Goal: Task Accomplishment & Management: Use online tool/utility

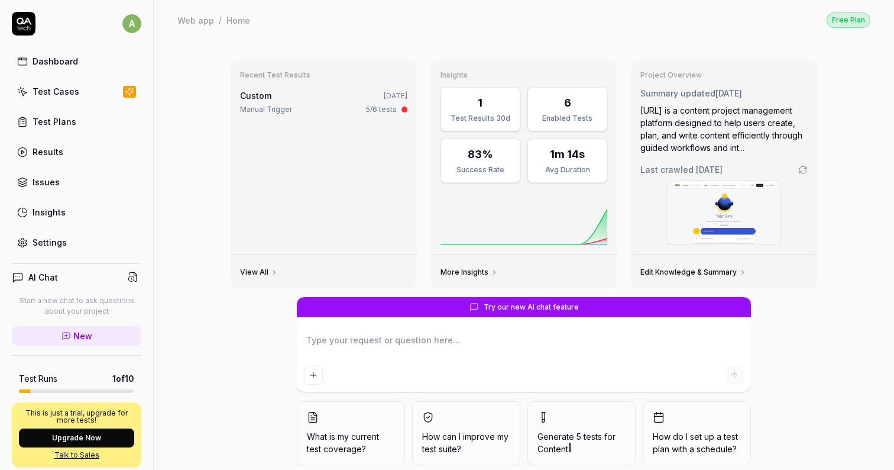
click at [80, 94] on link "Test Cases" at bounding box center [77, 91] width 130 height 23
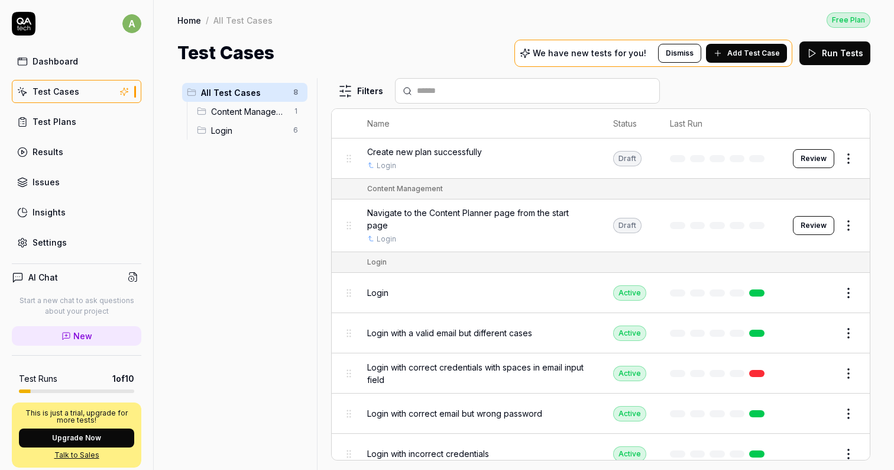
click at [745, 53] on span "Add Test Case" at bounding box center [753, 53] width 53 height 11
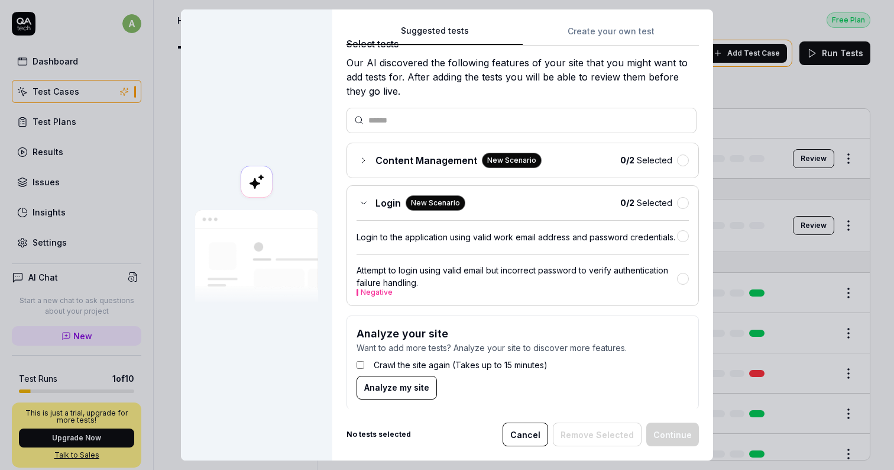
scroll to position [33, 0]
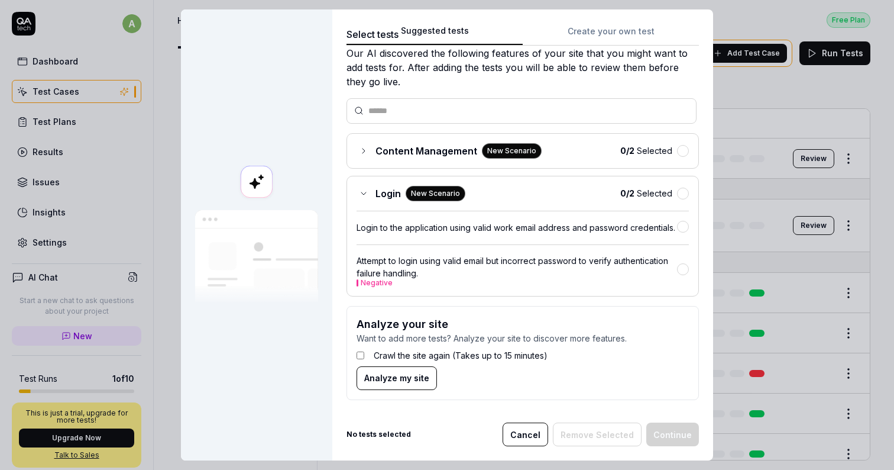
click at [366, 148] on icon at bounding box center [363, 150] width 9 height 9
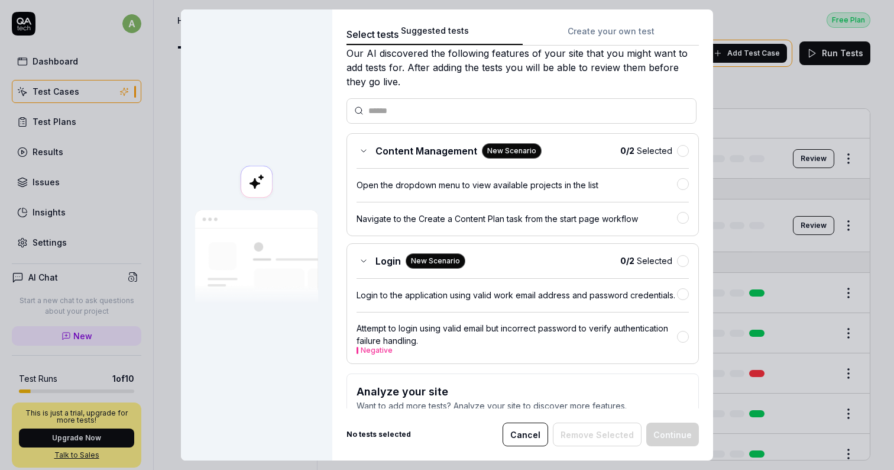
click at [540, 429] on button "Cancel" at bounding box center [526, 434] width 46 height 24
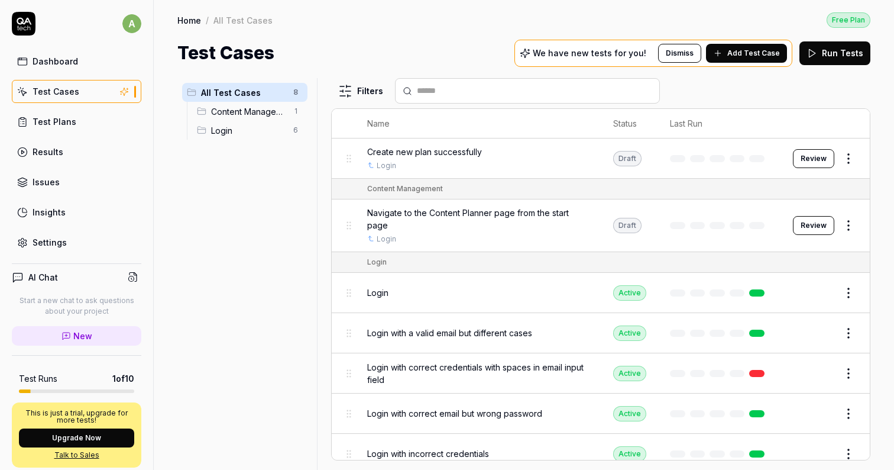
click at [440, 152] on span "Create new plan successfully" at bounding box center [424, 151] width 115 height 12
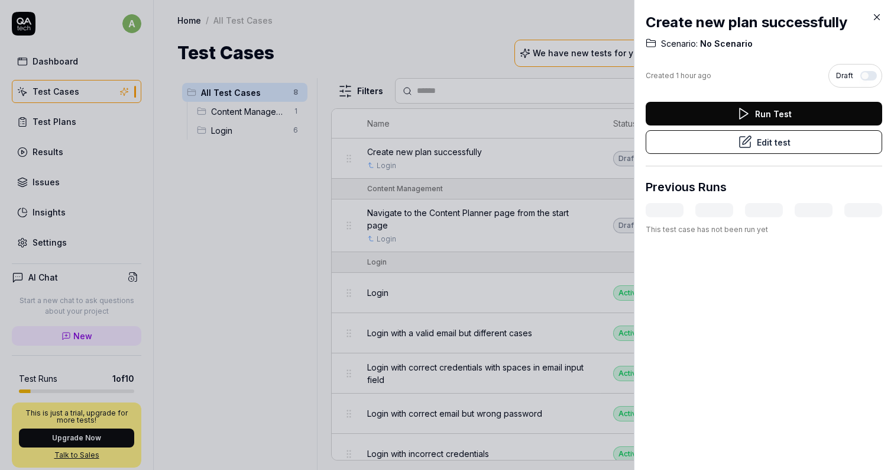
click at [788, 141] on button "Edit test" at bounding box center [764, 142] width 237 height 24
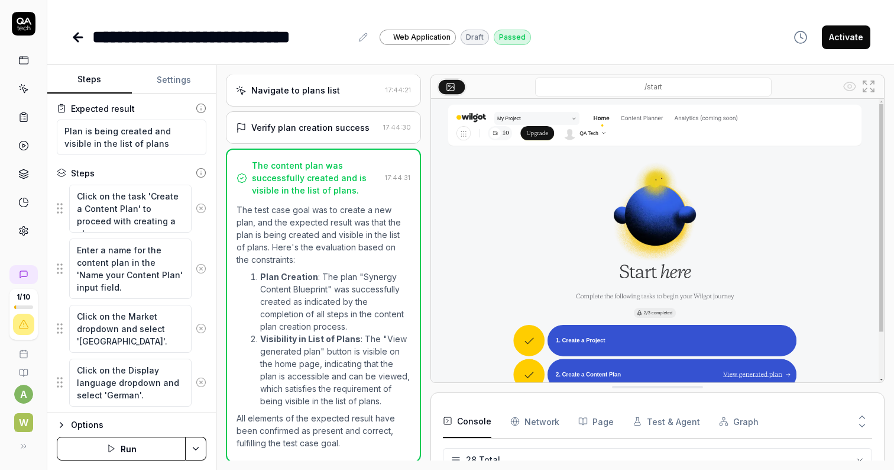
scroll to position [76, 0]
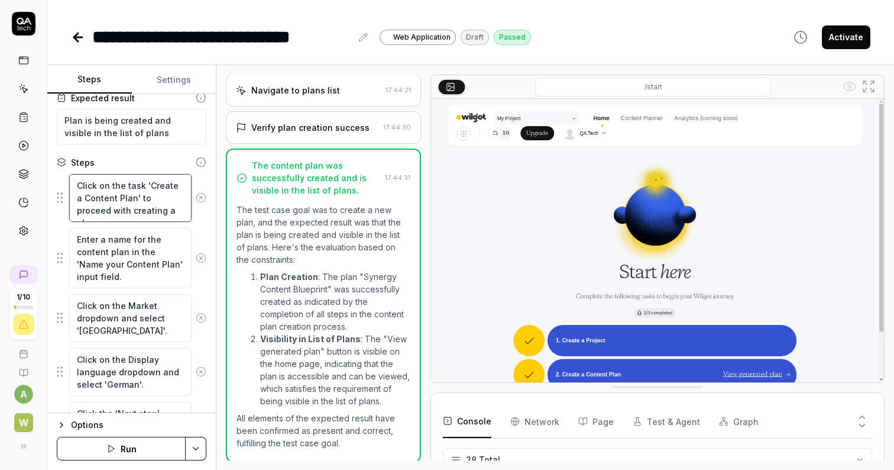
click at [140, 209] on textarea "Click on the task 'Create a Content Plan' to proceed with creating a plan." at bounding box center [130, 198] width 122 height 48
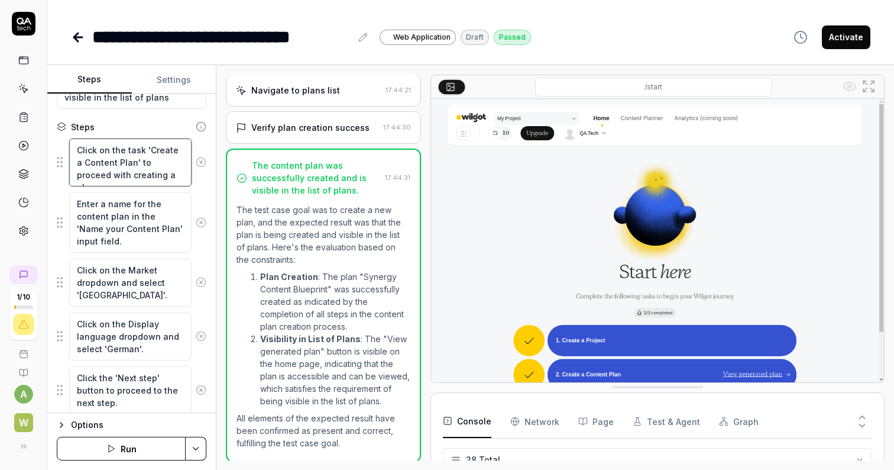
scroll to position [119, 0]
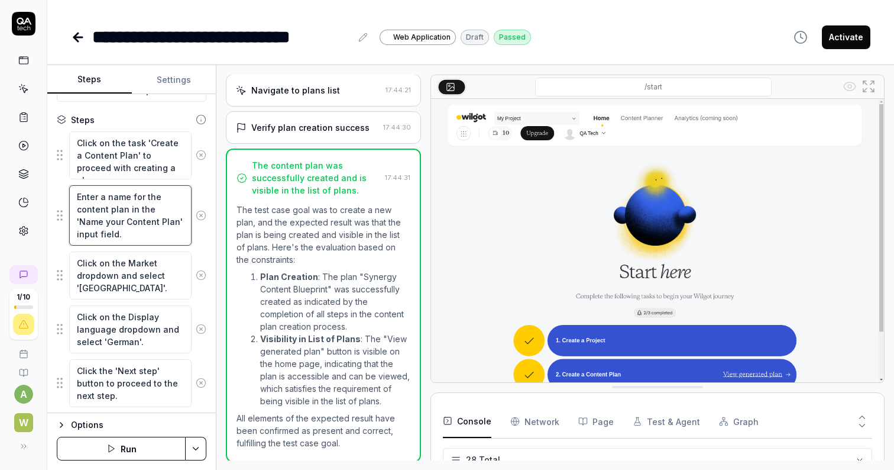
click at [140, 209] on textarea "Enter a name for the content plan in the 'Name your Content Plan' input field." at bounding box center [130, 215] width 122 height 60
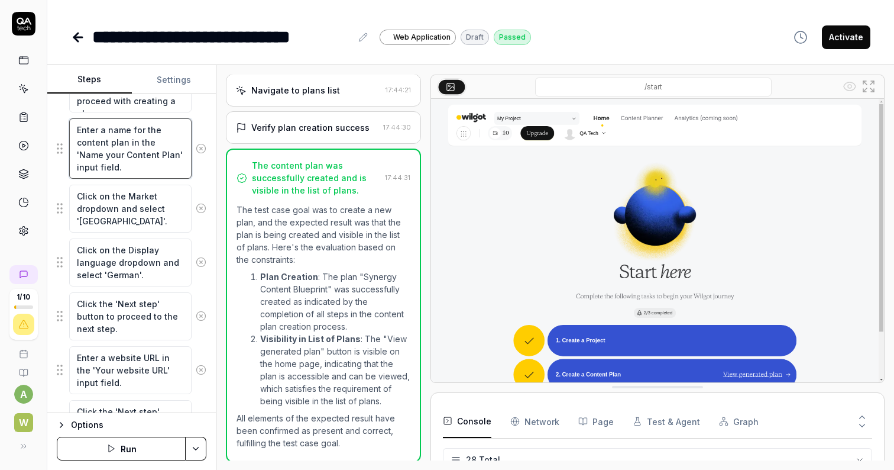
scroll to position [190, 0]
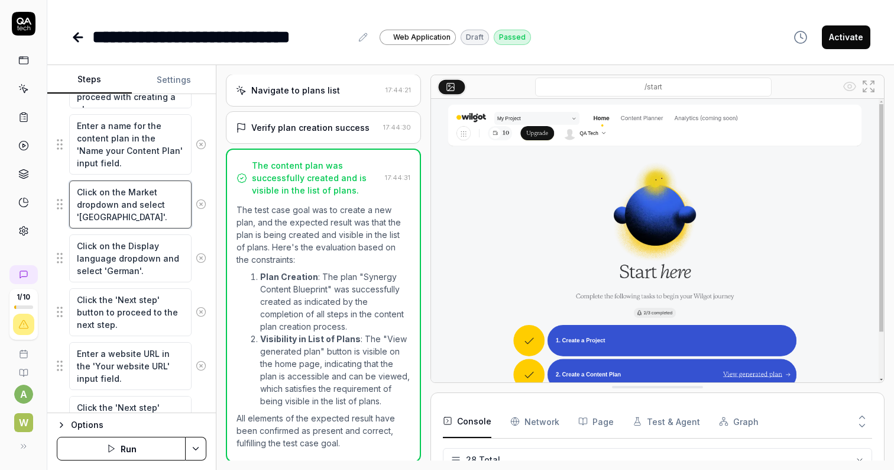
click at [140, 209] on textarea "Click on the Market dropdown and select '[GEOGRAPHIC_DATA]'." at bounding box center [130, 204] width 122 height 48
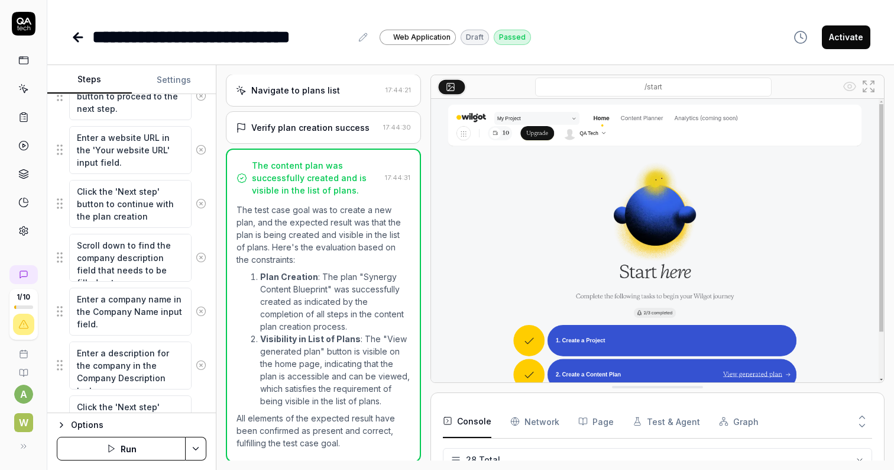
scroll to position [407, 0]
click at [144, 162] on textarea "Enter a website URL in the 'Your website URL' input field." at bounding box center [130, 149] width 122 height 48
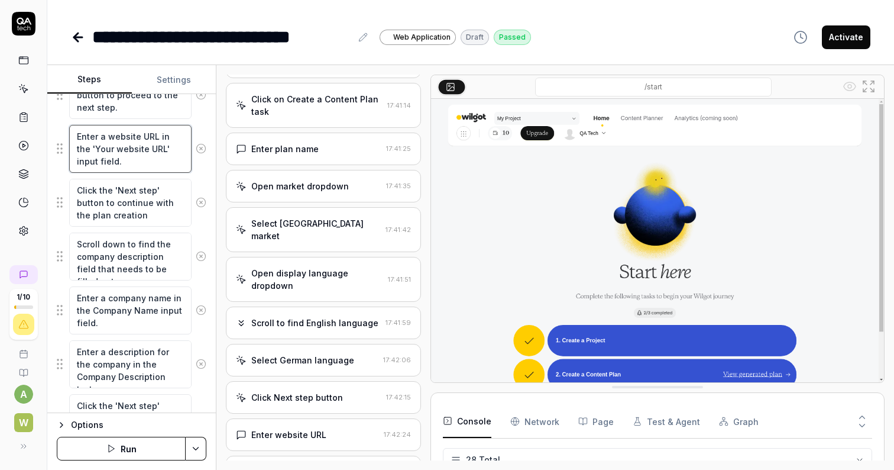
scroll to position [0, 0]
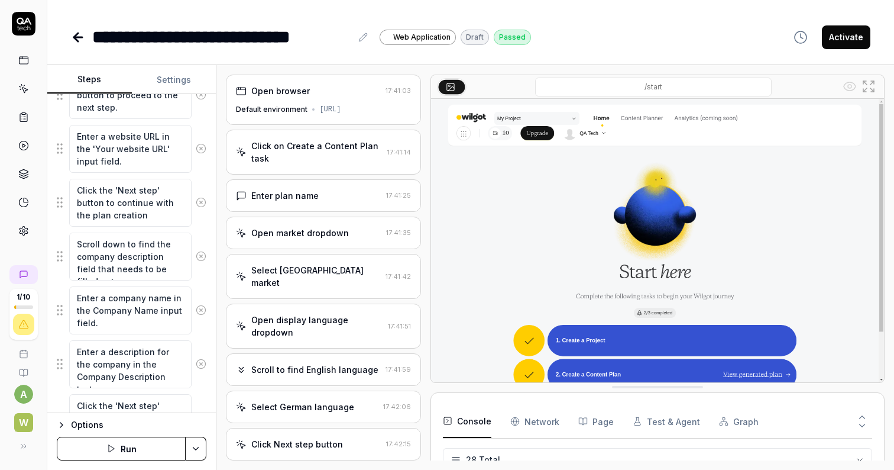
click at [320, 202] on div "Enter plan name" at bounding box center [308, 195] width 145 height 12
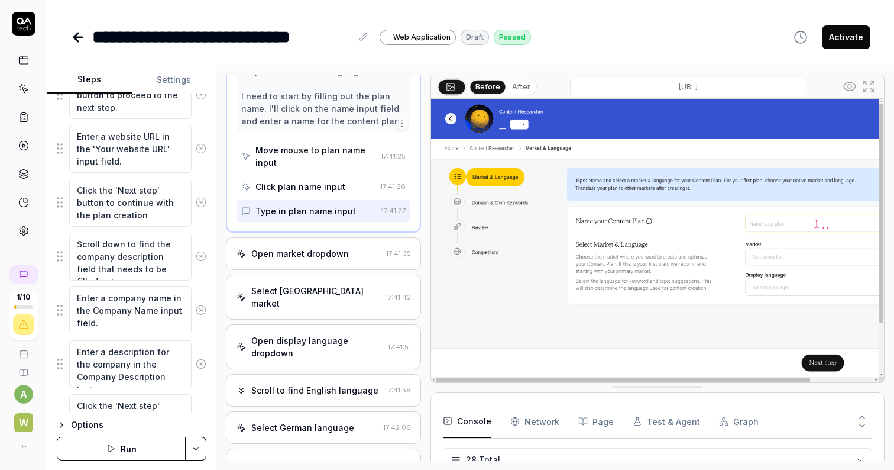
scroll to position [341, 0]
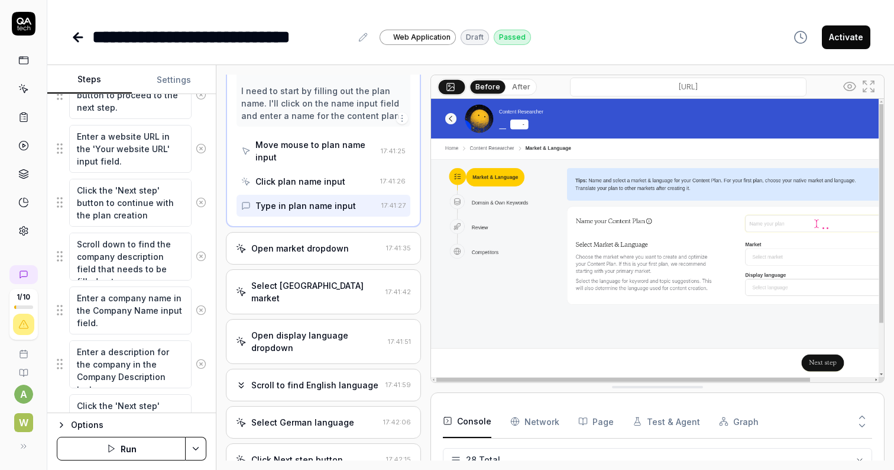
click at [332, 254] on div "Open market dropdown" at bounding box center [300, 248] width 98 height 12
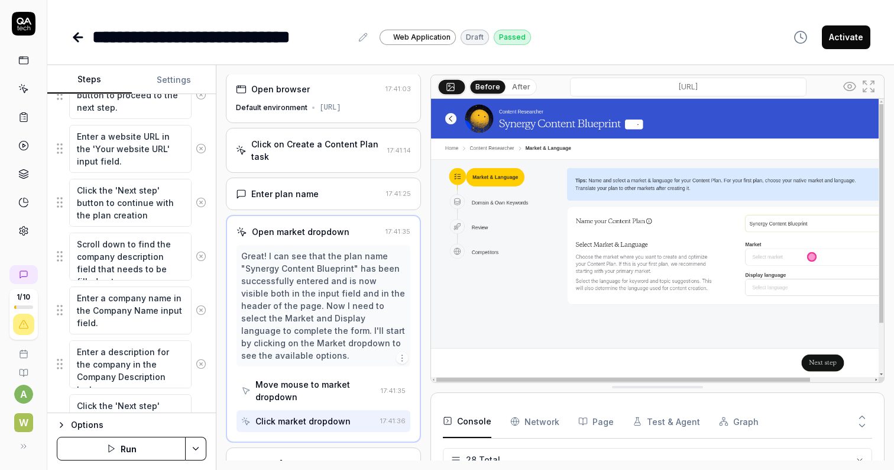
scroll to position [0, 0]
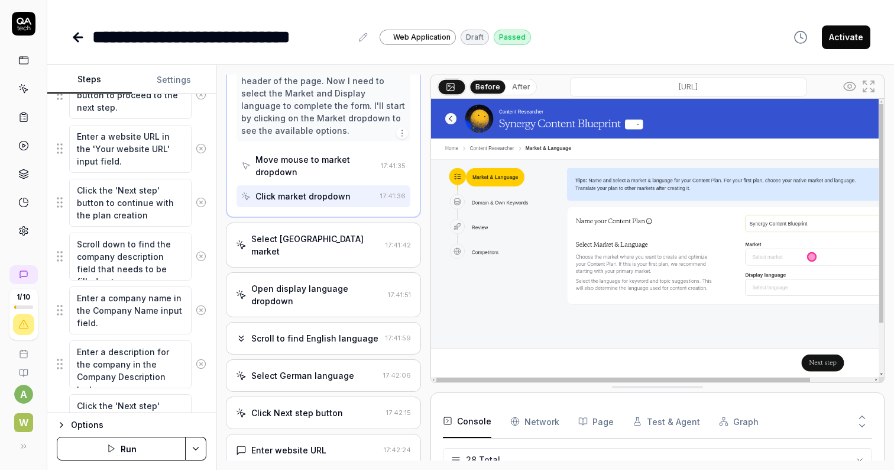
click at [332, 253] on div "Select [GEOGRAPHIC_DATA] market" at bounding box center [315, 244] width 129 height 25
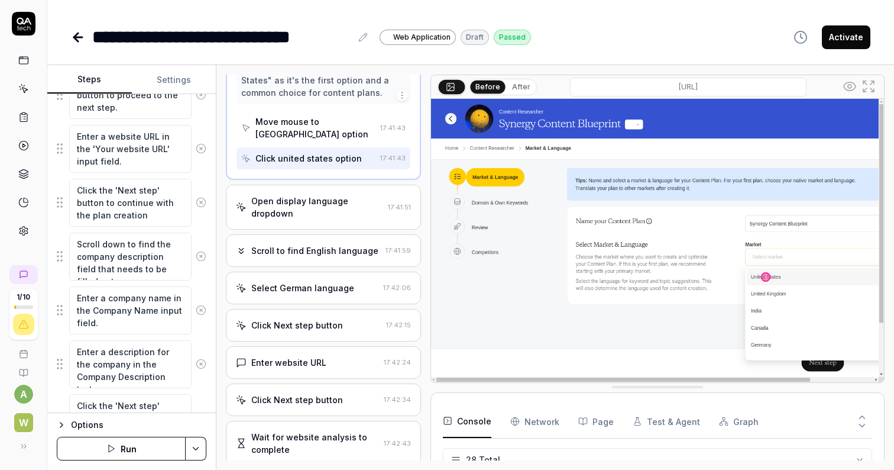
click at [325, 195] on div "Open display language dropdown" at bounding box center [316, 207] width 131 height 25
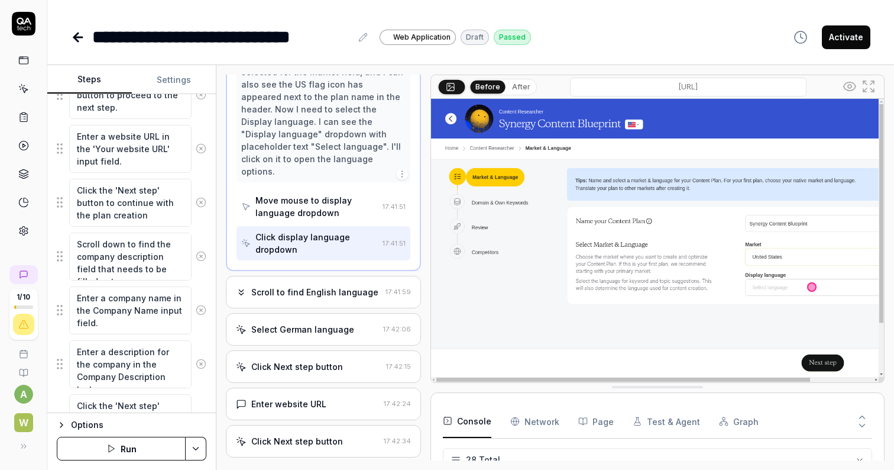
click at [300, 286] on div "Scroll to find English language" at bounding box center [314, 292] width 127 height 12
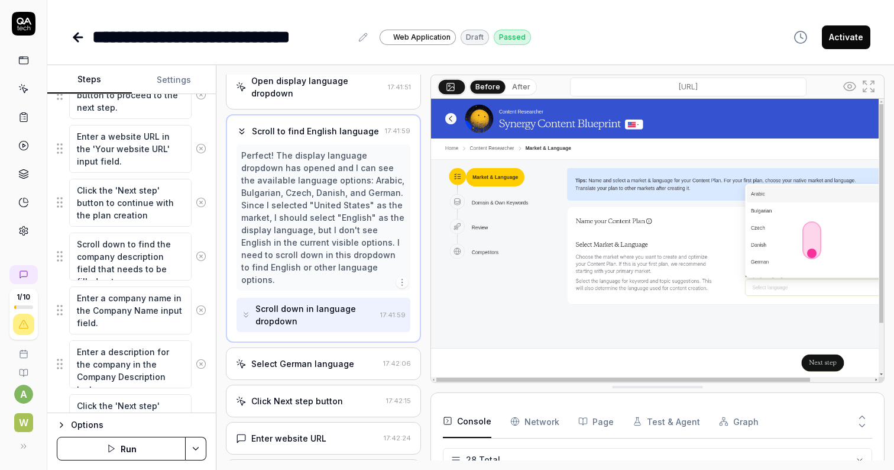
scroll to position [245, 0]
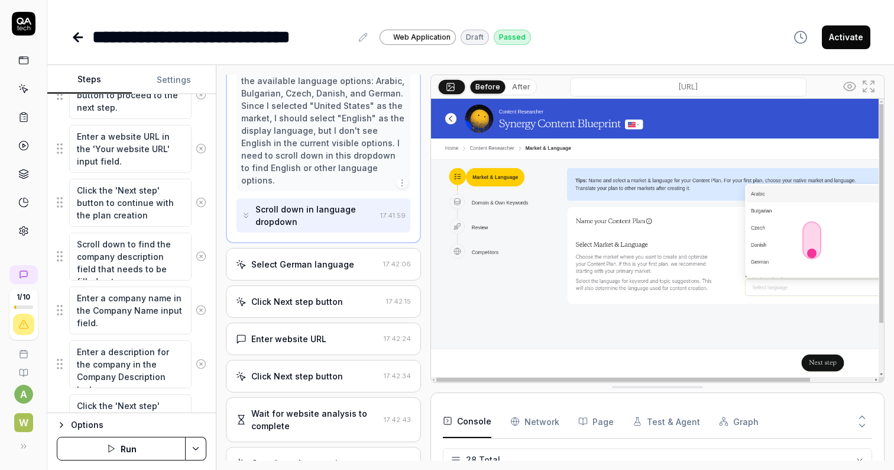
click at [309, 258] on div "Select German language" at bounding box center [302, 264] width 103 height 12
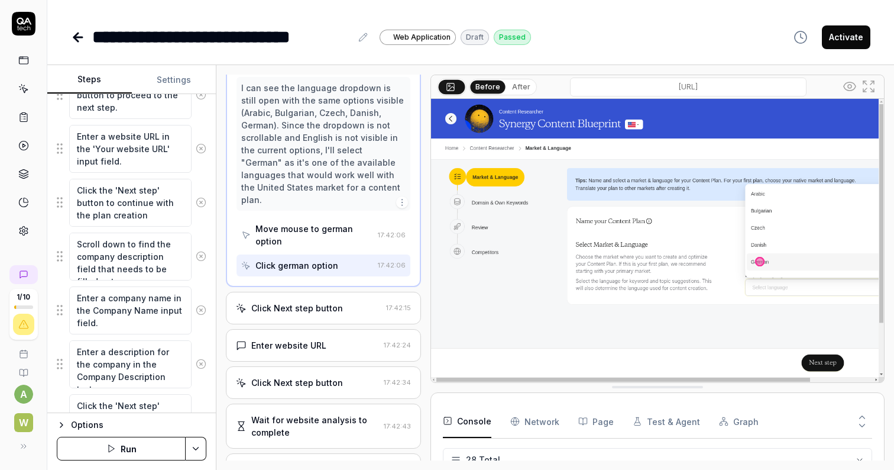
click at [296, 302] on div "Click Next step button" at bounding box center [297, 308] width 92 height 12
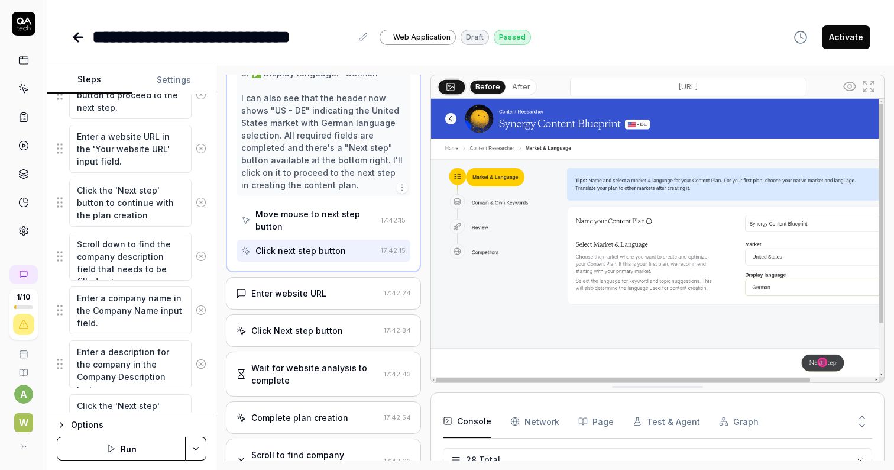
scroll to position [499, 0]
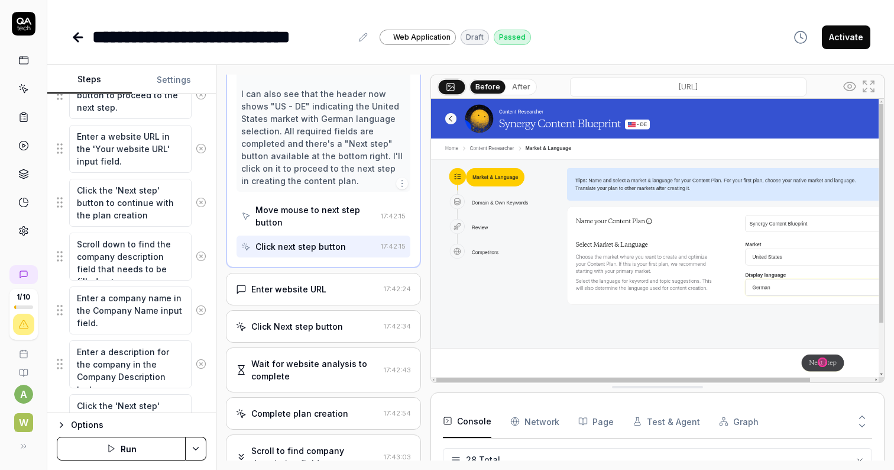
click at [297, 289] on div "Enter website URL" at bounding box center [288, 289] width 75 height 12
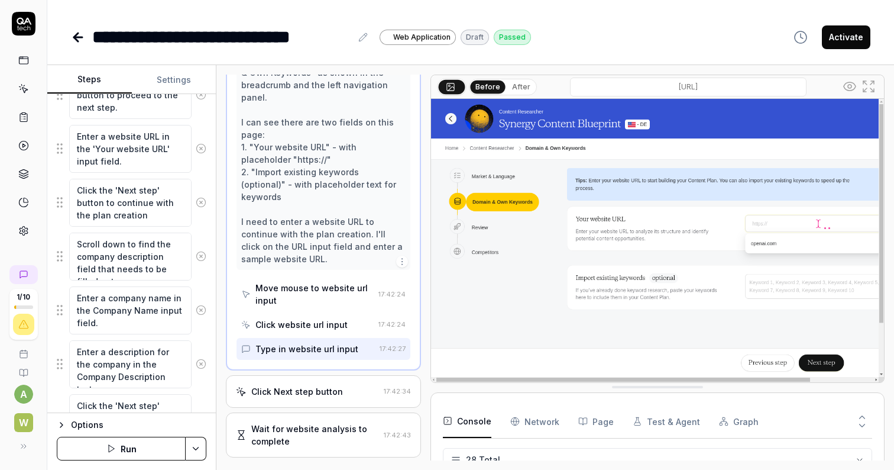
scroll to position [500, 0]
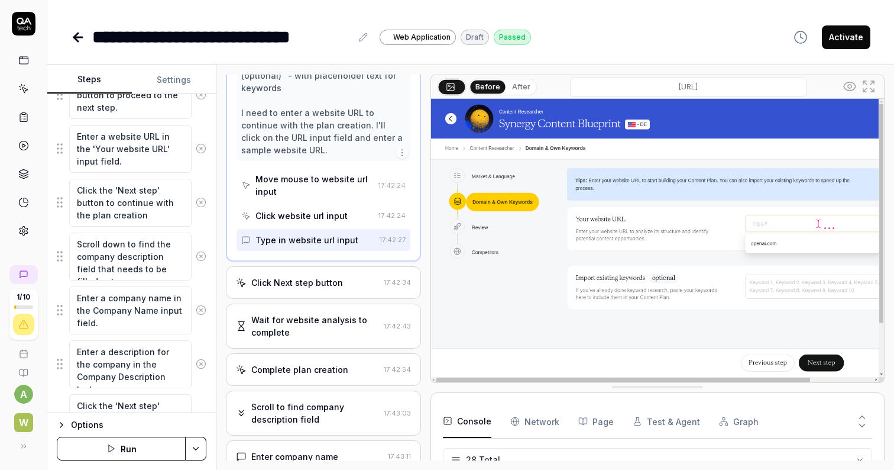
click at [304, 266] on div "Click Next step button 17:42:34" at bounding box center [323, 282] width 195 height 33
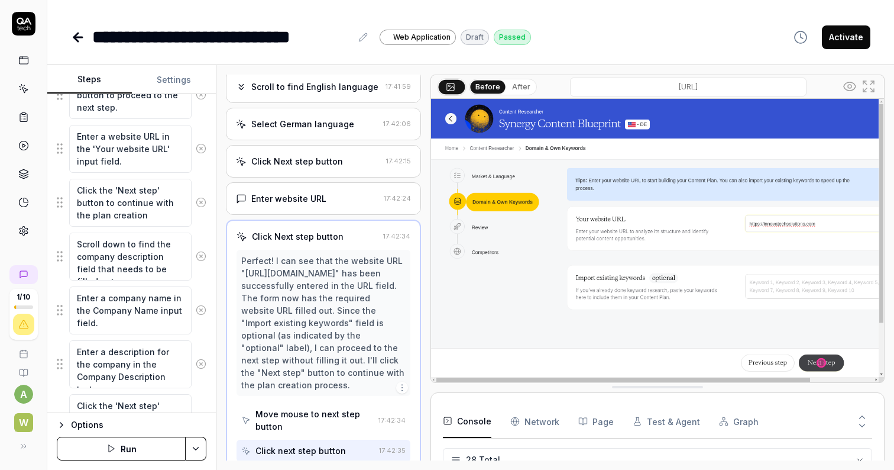
scroll to position [280, 0]
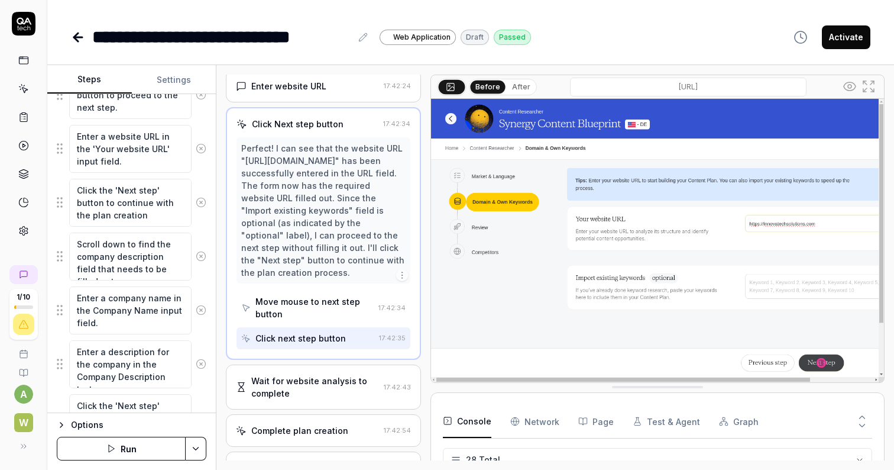
click at [258, 374] on div "Wait for website analysis to complete" at bounding box center [314, 386] width 127 height 25
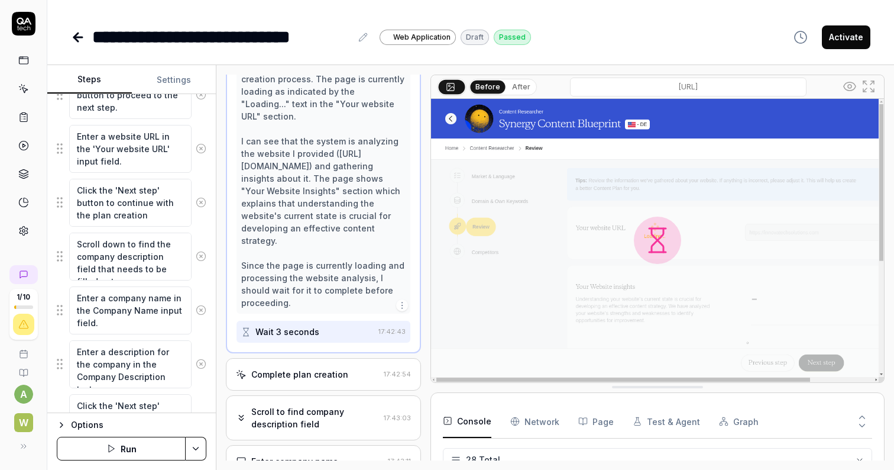
scroll to position [589, 0]
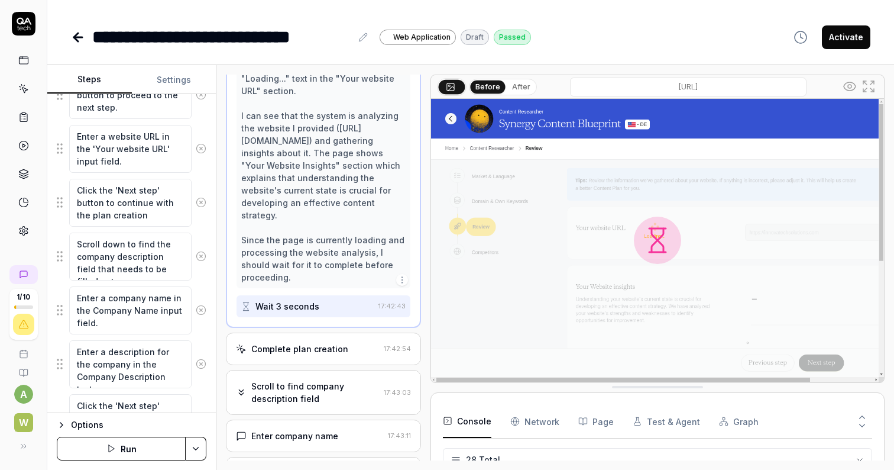
click at [291, 342] on div "Complete plan creation" at bounding box center [299, 348] width 97 height 12
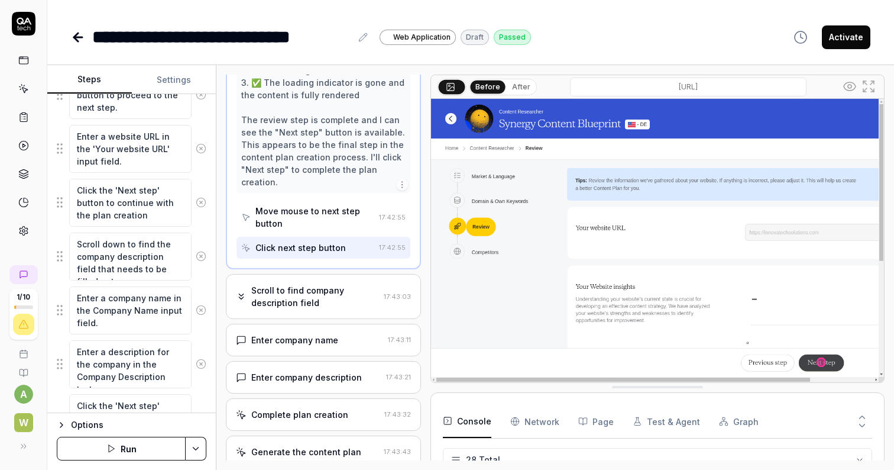
click at [291, 300] on div "Scroll to find company description field" at bounding box center [314, 296] width 127 height 25
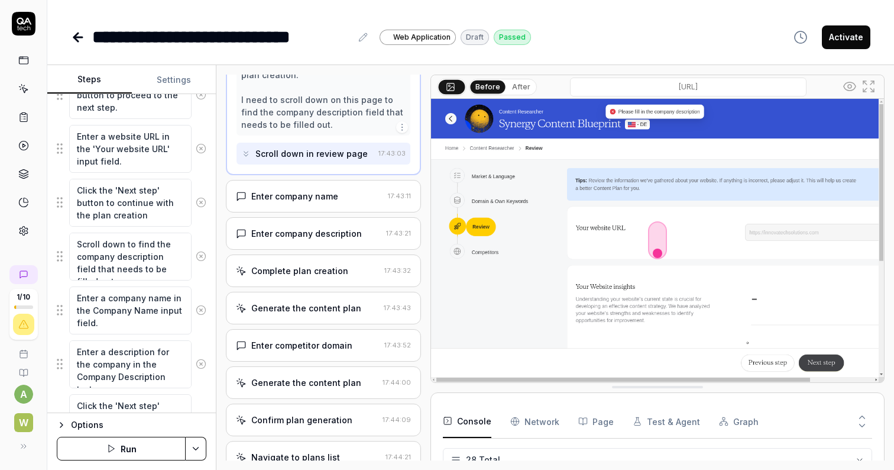
click at [324, 190] on div "Enter company name" at bounding box center [294, 196] width 87 height 12
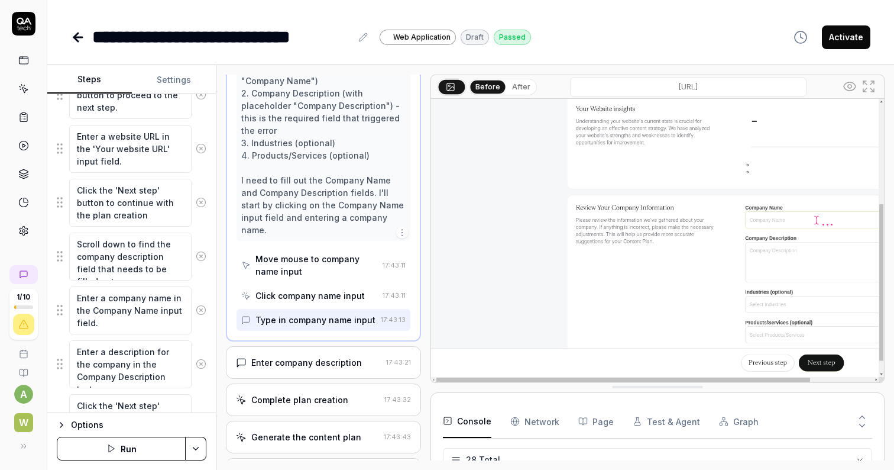
click at [284, 356] on div "Enter company description" at bounding box center [306, 362] width 111 height 12
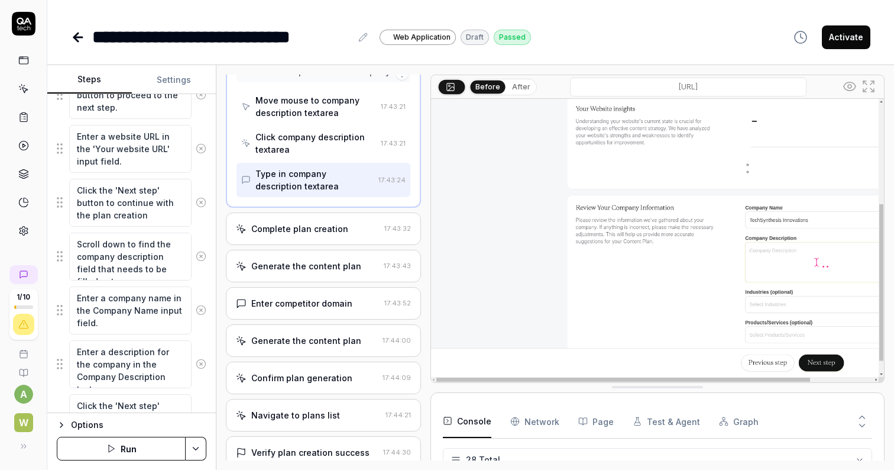
click at [301, 230] on div "Complete plan creation" at bounding box center [299, 228] width 97 height 12
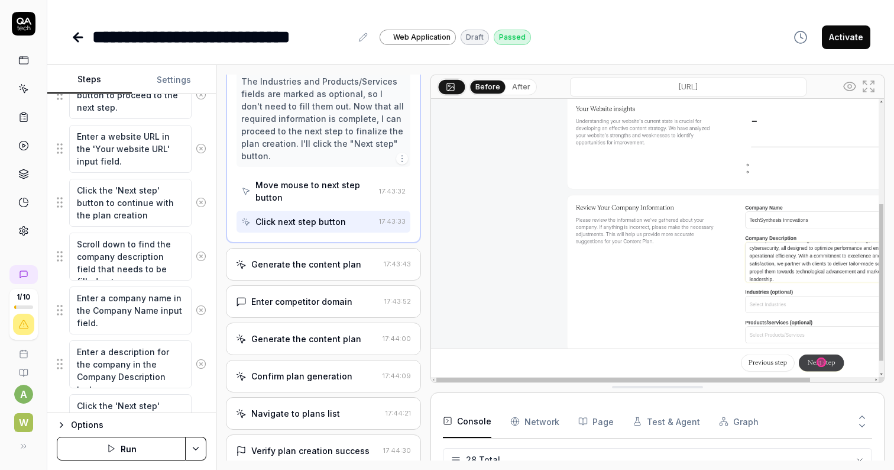
click at [299, 260] on div "Generate the content plan" at bounding box center [306, 264] width 110 height 12
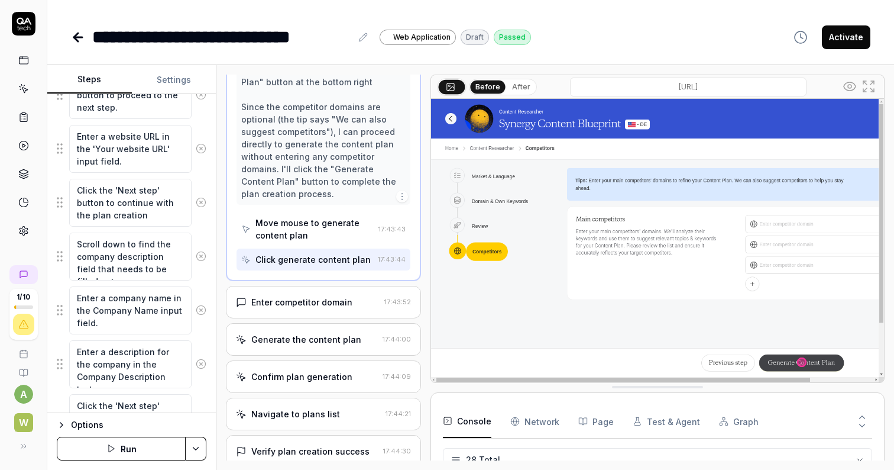
scroll to position [1002, 0]
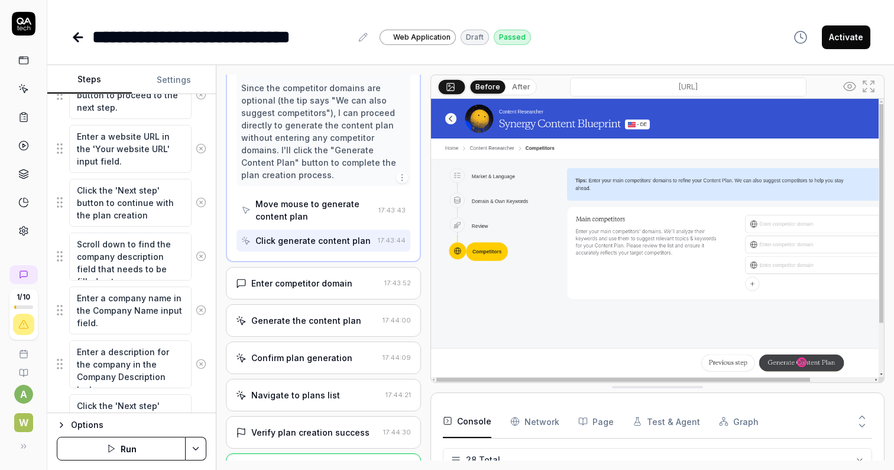
click at [297, 277] on div "Enter competitor domain" at bounding box center [301, 283] width 101 height 12
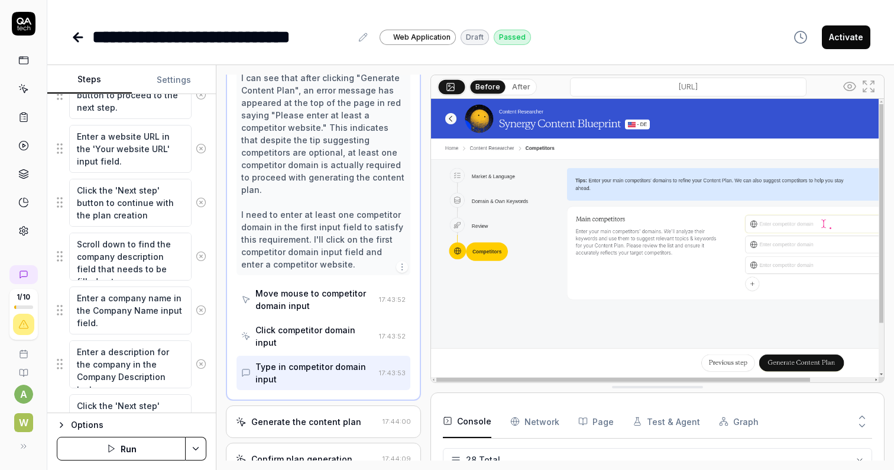
scroll to position [811, 0]
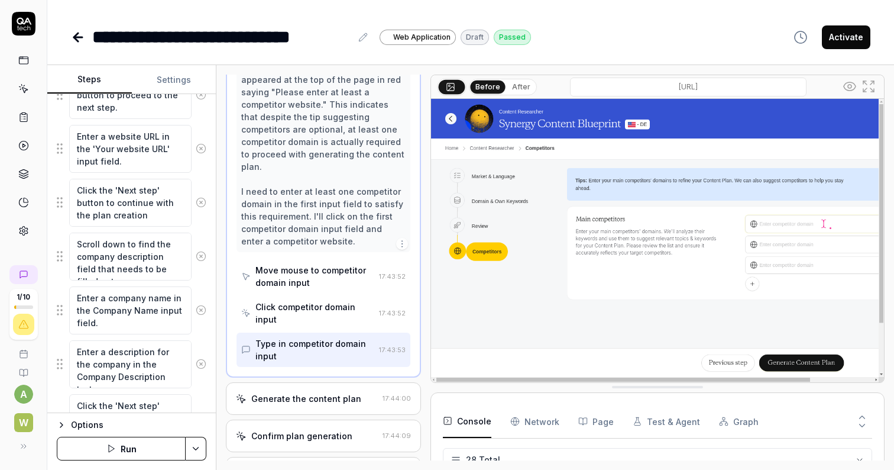
click at [288, 392] on div "Generate the content plan" at bounding box center [306, 398] width 110 height 12
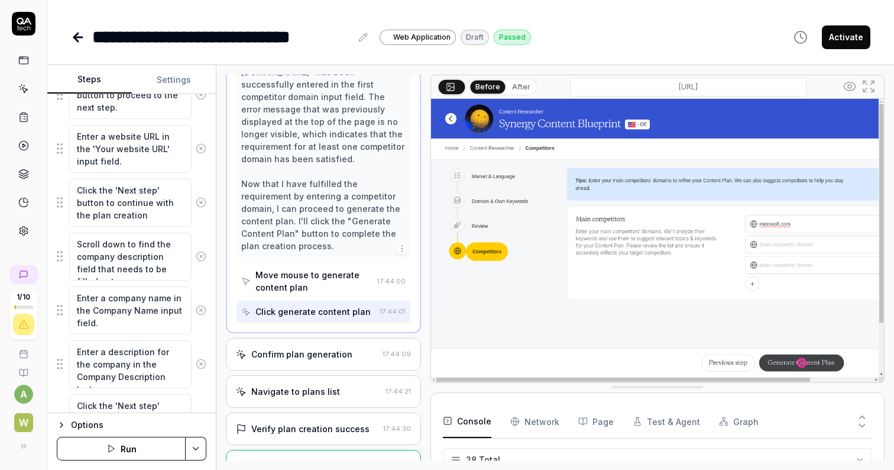
scroll to position [864, 0]
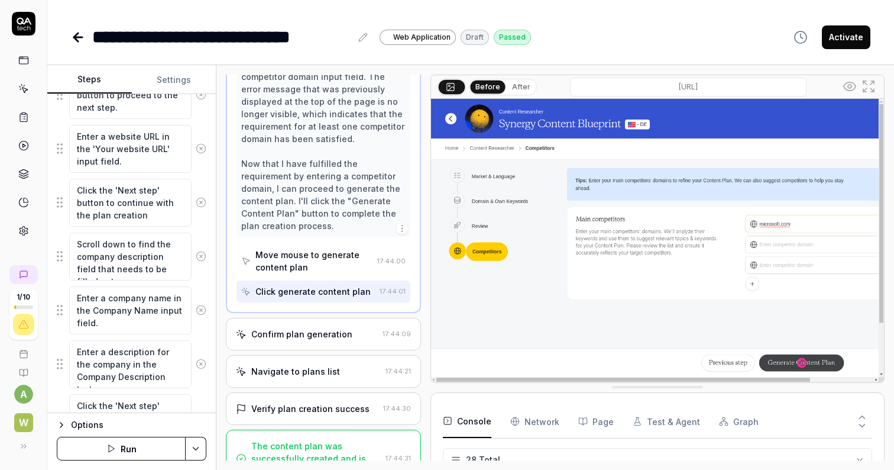
click at [287, 318] on div "Confirm plan generation 17:44:09" at bounding box center [323, 334] width 195 height 33
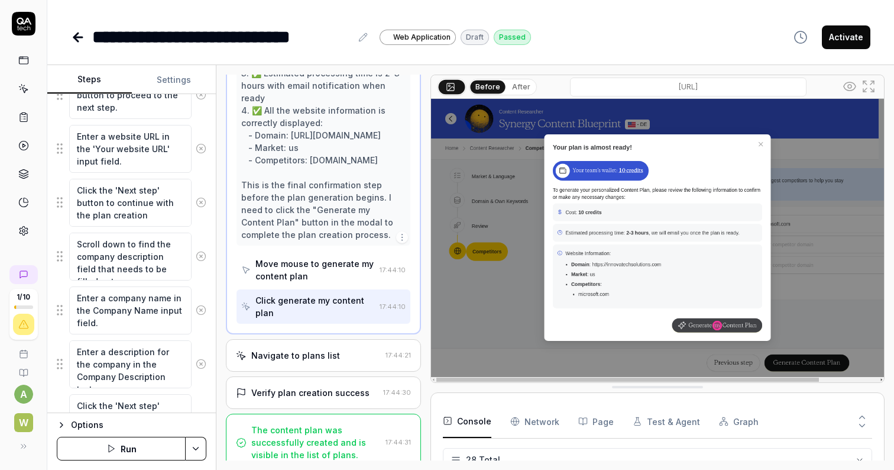
scroll to position [1001, 0]
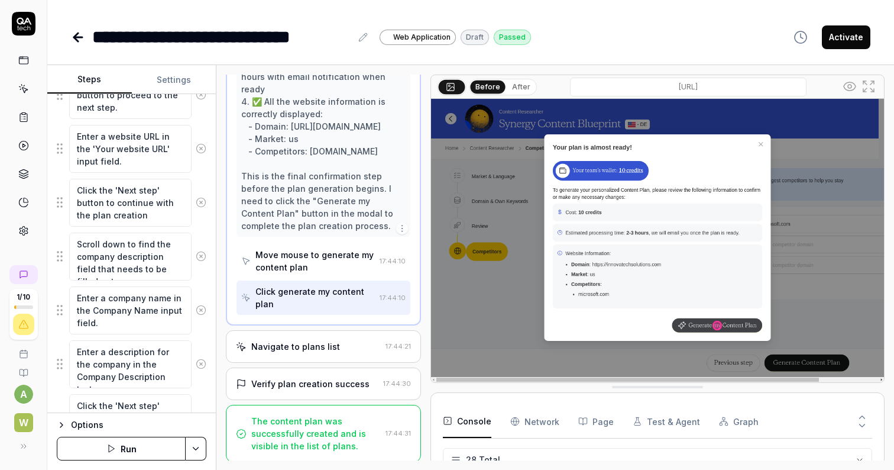
click at [285, 340] on div "Navigate to plans list" at bounding box center [295, 346] width 89 height 12
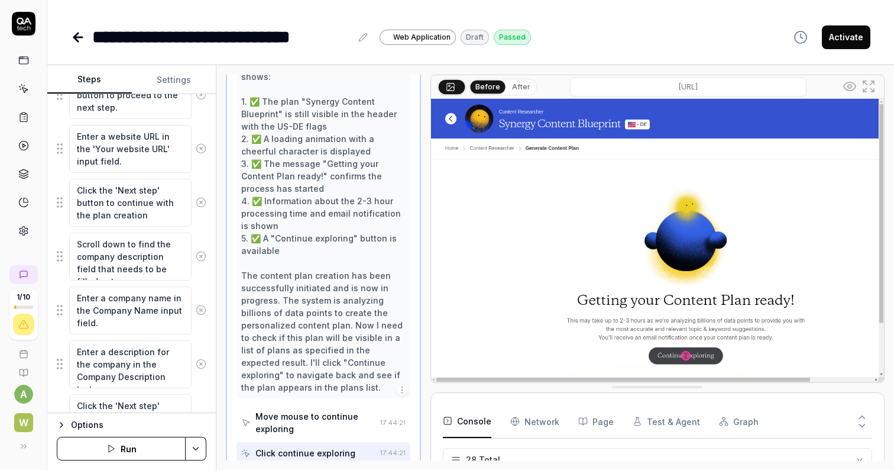
scroll to position [1050, 0]
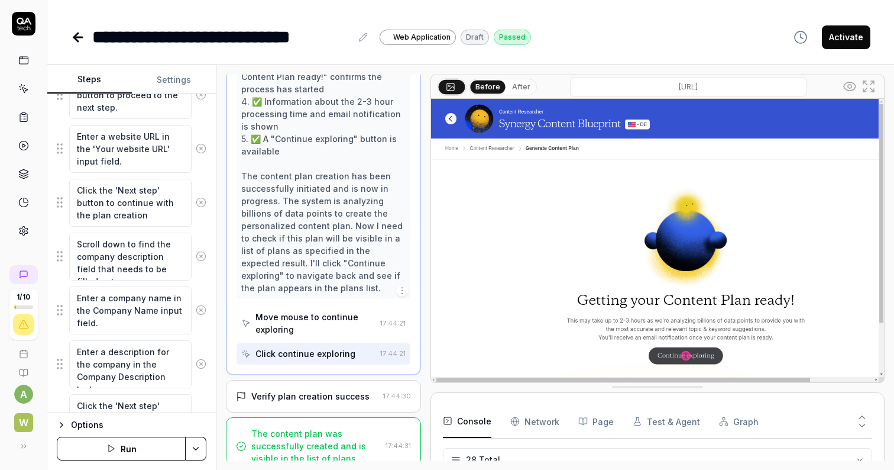
click at [279, 390] on div "Verify plan creation success" at bounding box center [310, 396] width 118 height 12
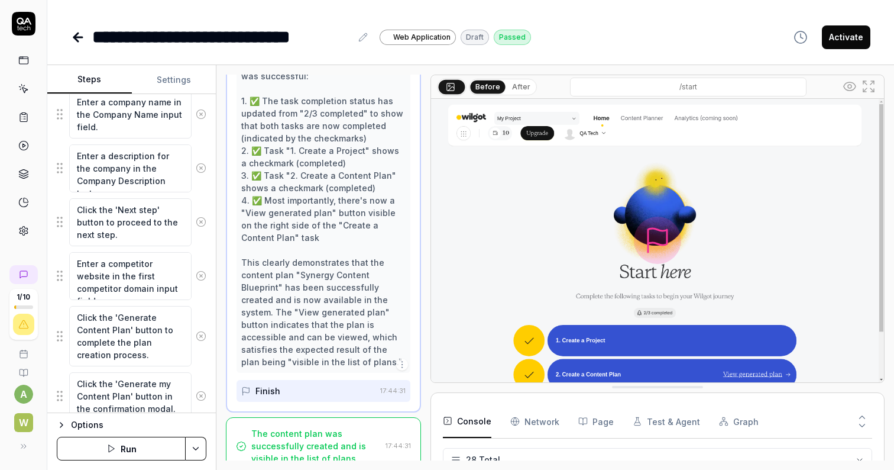
scroll to position [713, 0]
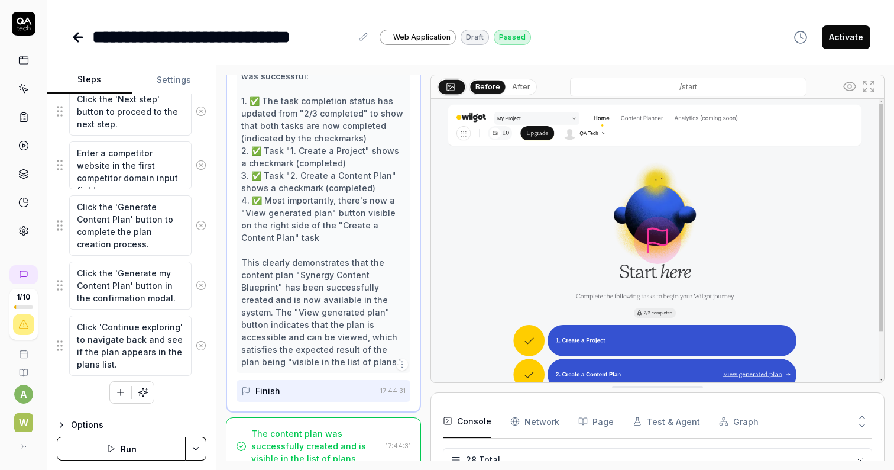
click at [21, 59] on icon at bounding box center [23, 60] width 11 height 11
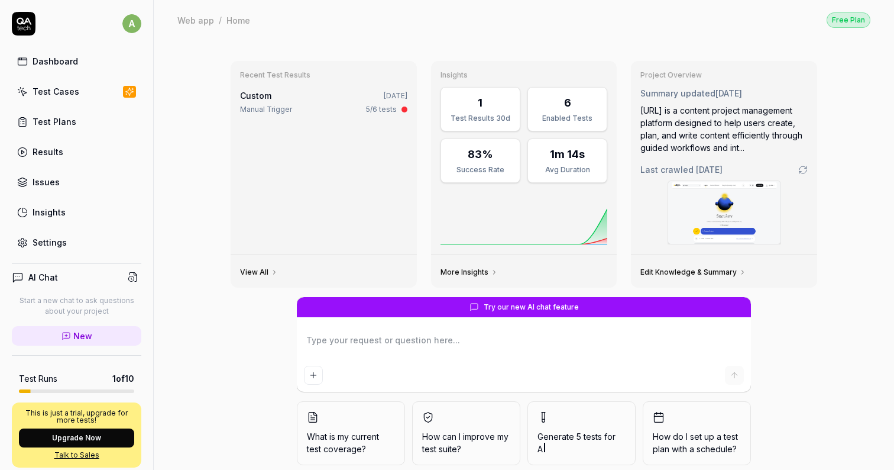
type textarea "*"
